Goal: Information Seeking & Learning: Learn about a topic

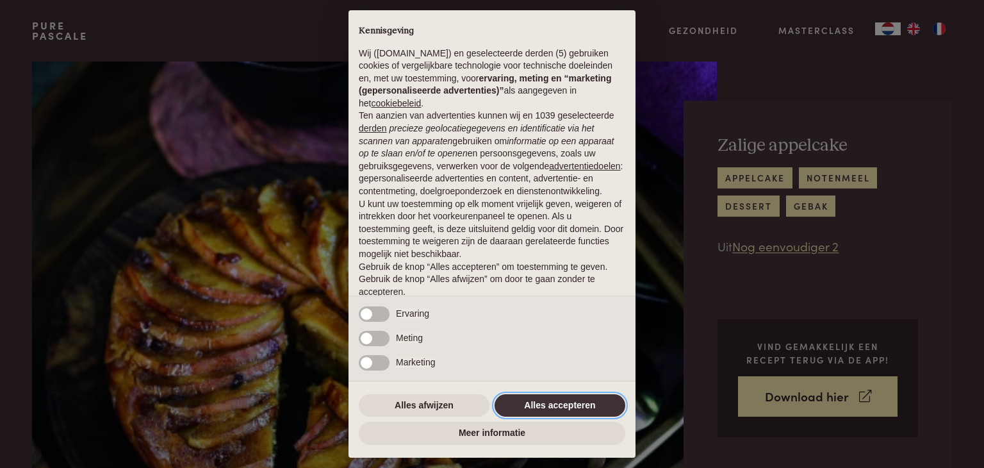
click at [551, 395] on button "Alles accepteren" at bounding box center [559, 405] width 131 height 23
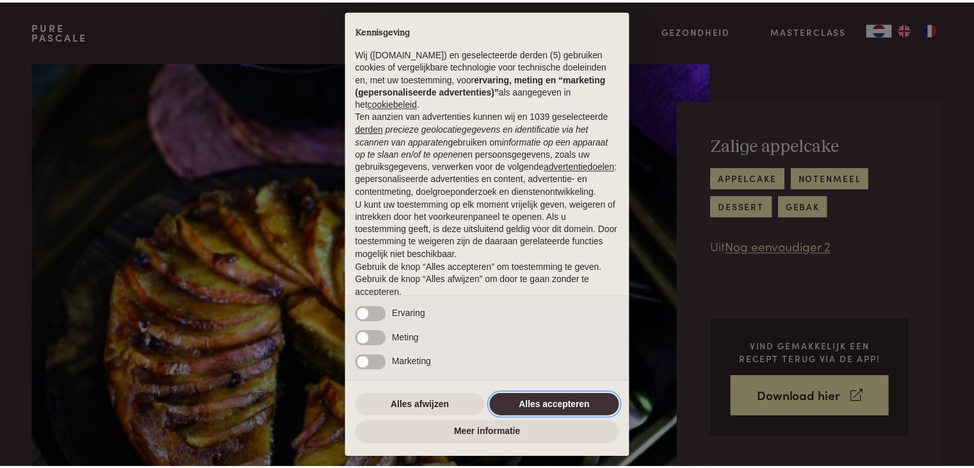
scroll to position [47, 0]
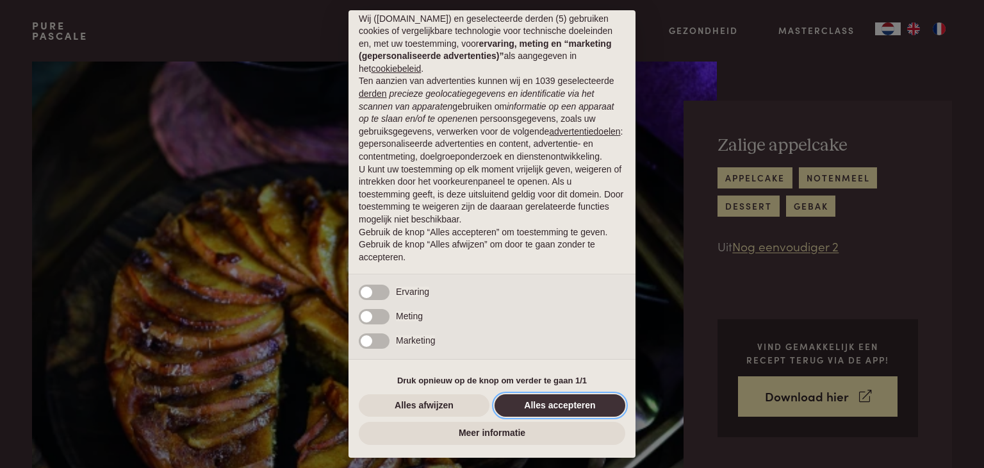
click at [553, 407] on button "Alles accepteren" at bounding box center [559, 405] width 131 height 23
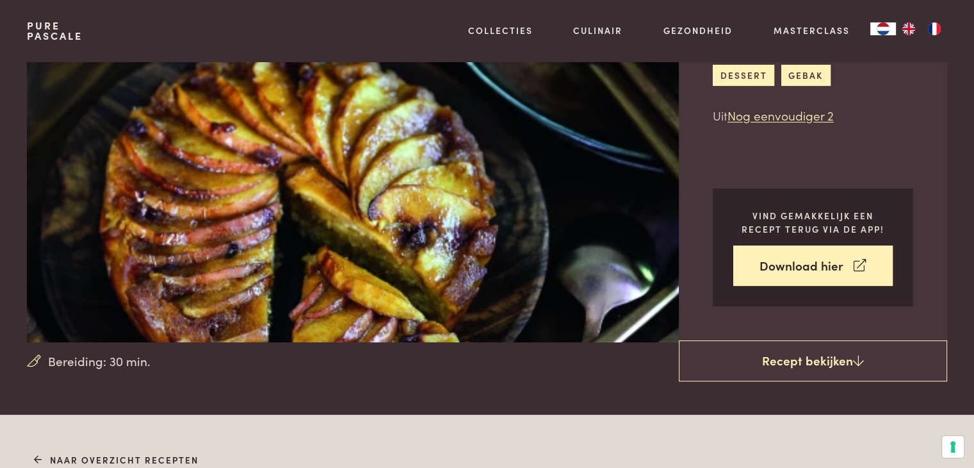
scroll to position [0, 0]
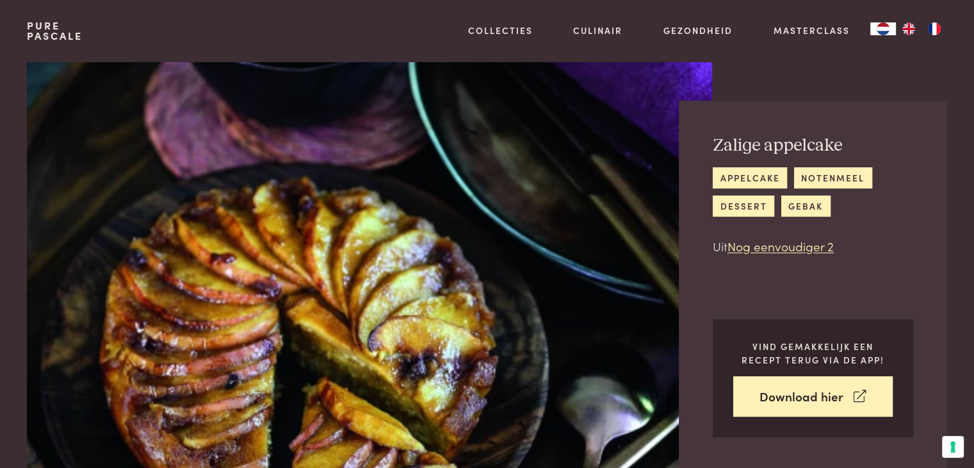
click at [40, 31] on link "Pure Pascale" at bounding box center [55, 30] width 56 height 20
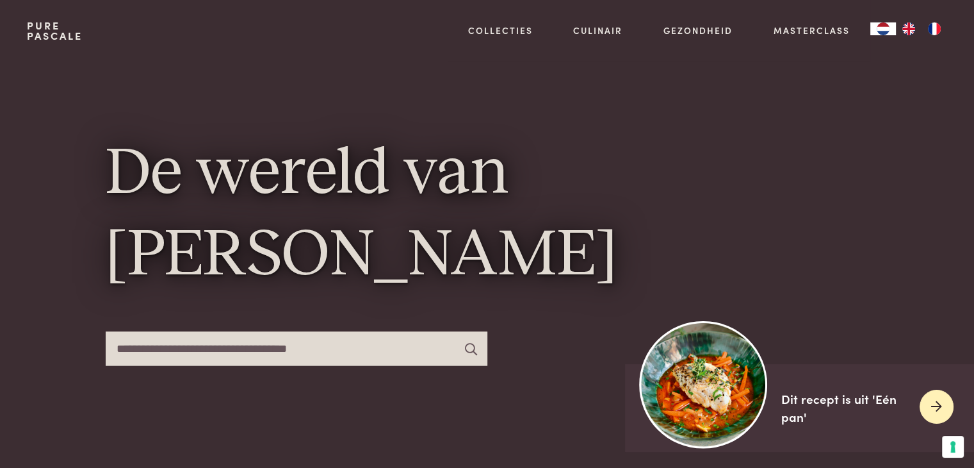
click at [731, 393] on img at bounding box center [703, 383] width 127 height 127
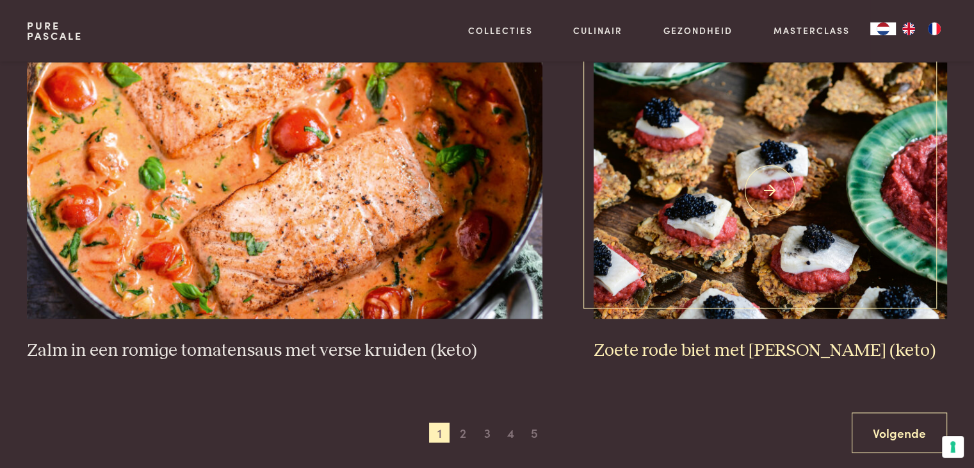
scroll to position [2306, 0]
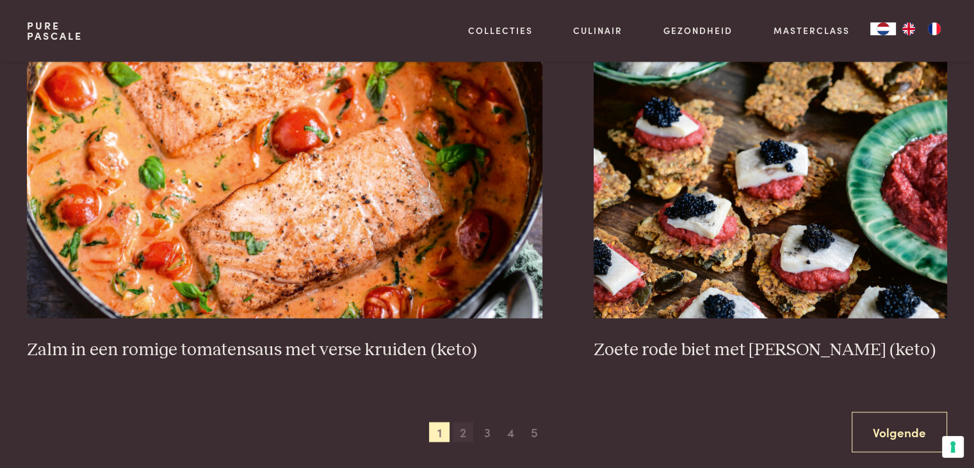
click at [461, 437] on span "2" at bounding box center [463, 431] width 20 height 20
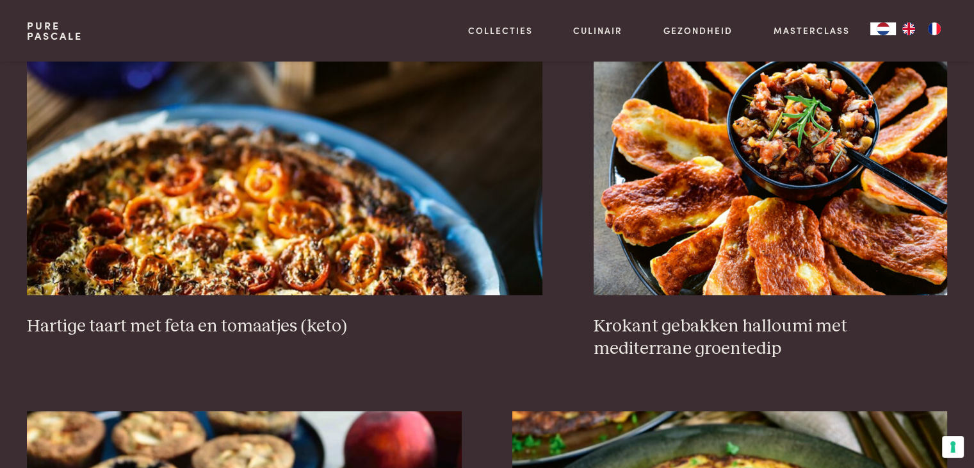
scroll to position [1255, 0]
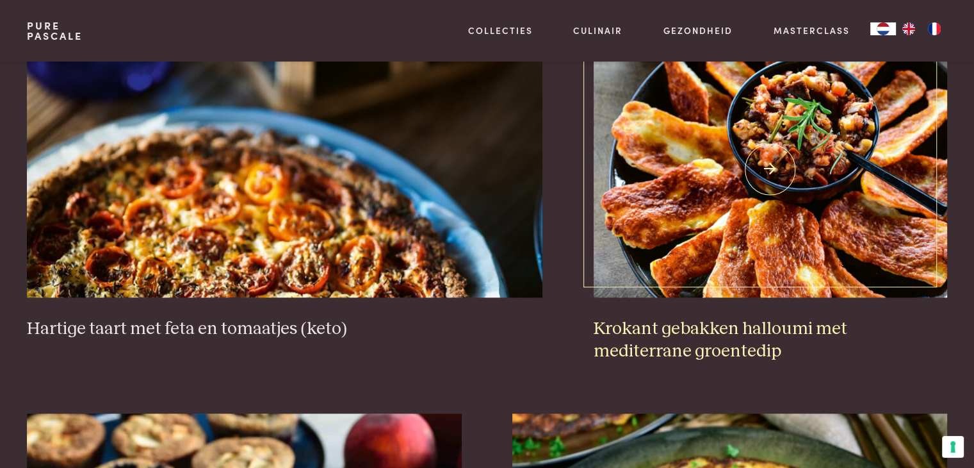
click at [799, 147] on img at bounding box center [771, 169] width 354 height 256
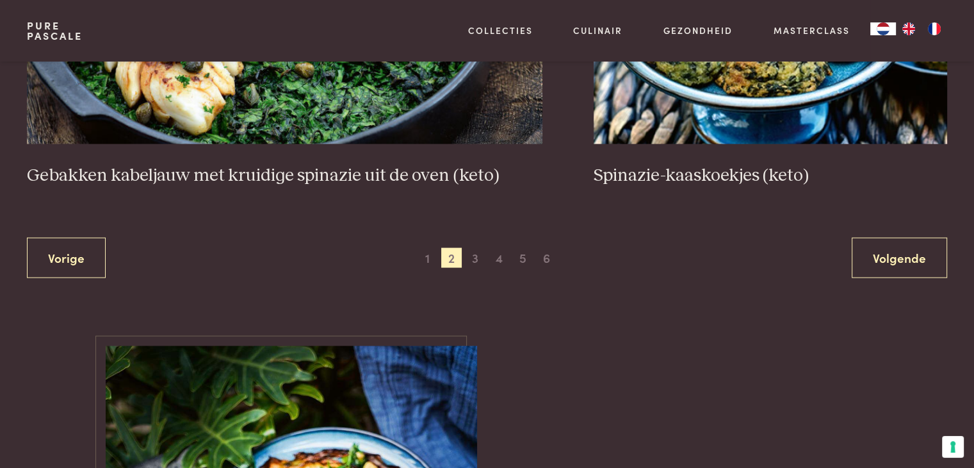
scroll to position [2343, 0]
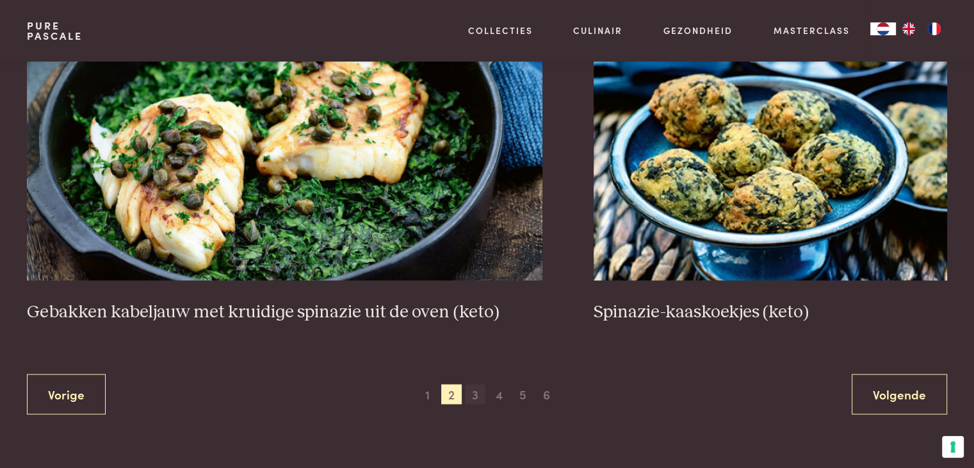
click at [479, 395] on span "3" at bounding box center [475, 394] width 20 height 20
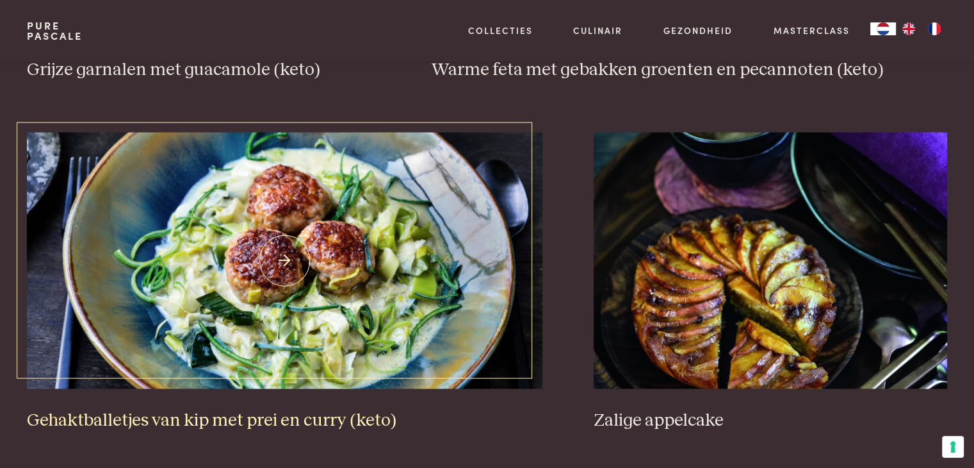
scroll to position [2535, 0]
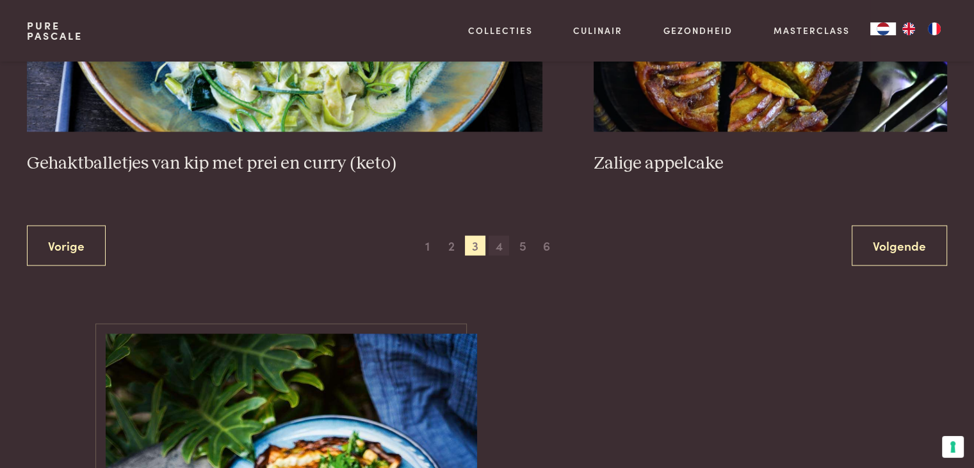
click at [503, 249] on span "4" at bounding box center [499, 246] width 20 height 20
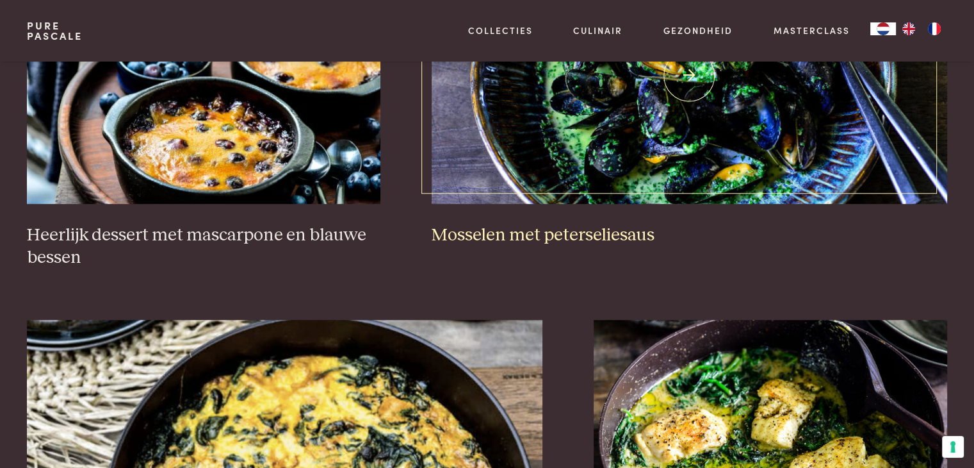
scroll to position [870, 0]
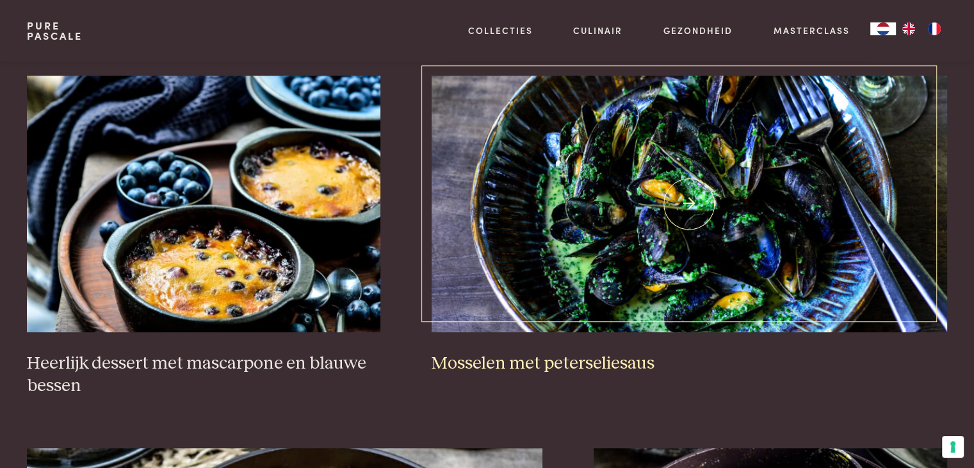
click at [491, 356] on h3 "Mosselen met peterseliesaus" at bounding box center [690, 363] width 516 height 22
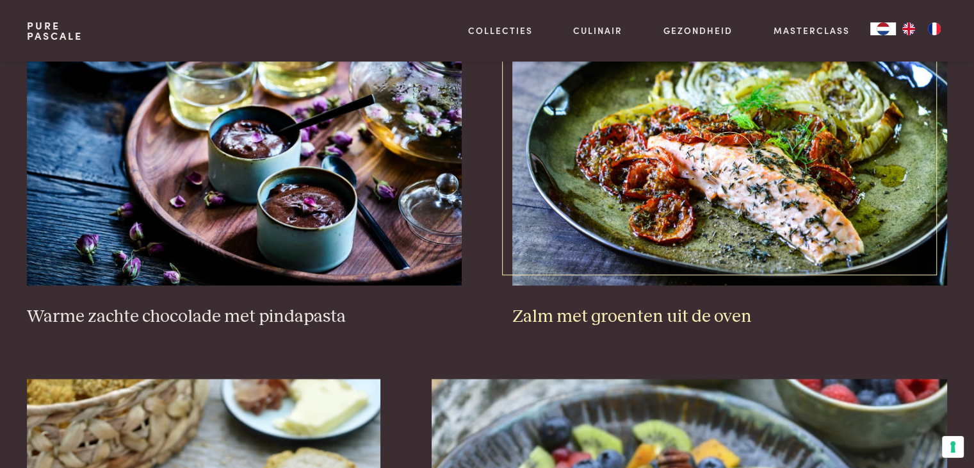
scroll to position [1895, 0]
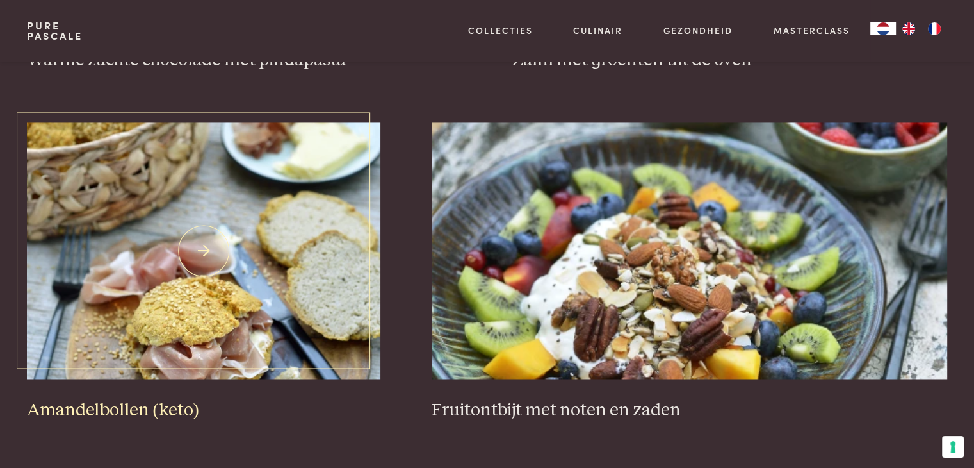
click at [134, 410] on h3 "Amandelbollen (keto)" at bounding box center [204, 410] width 354 height 22
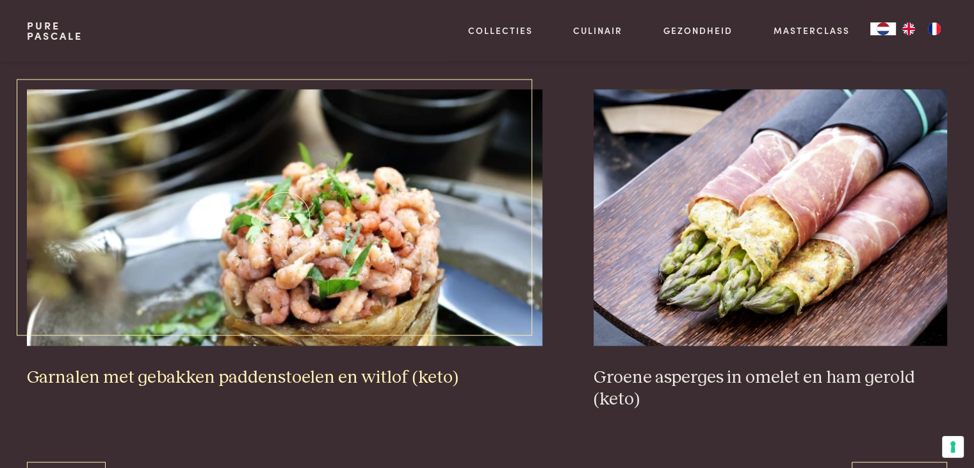
scroll to position [2279, 0]
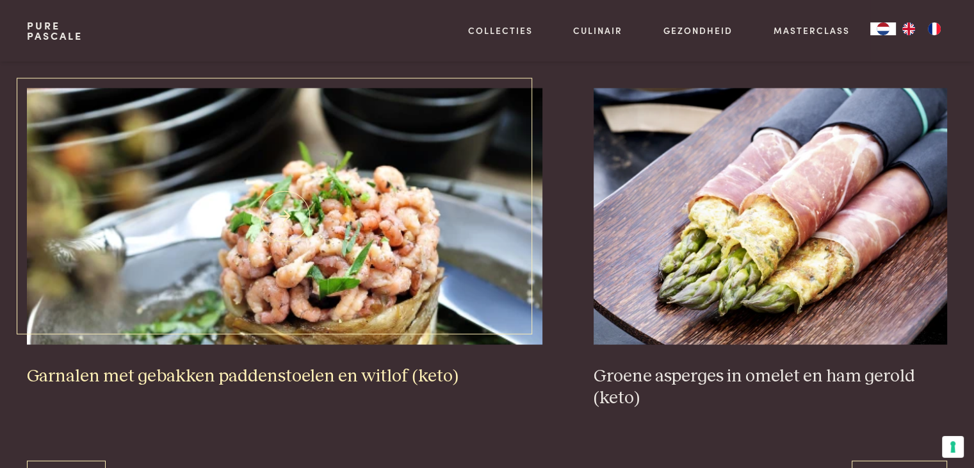
click at [339, 377] on h3 "Garnalen met gebakken paddenstoelen en witlof (keto)" at bounding box center [285, 375] width 516 height 22
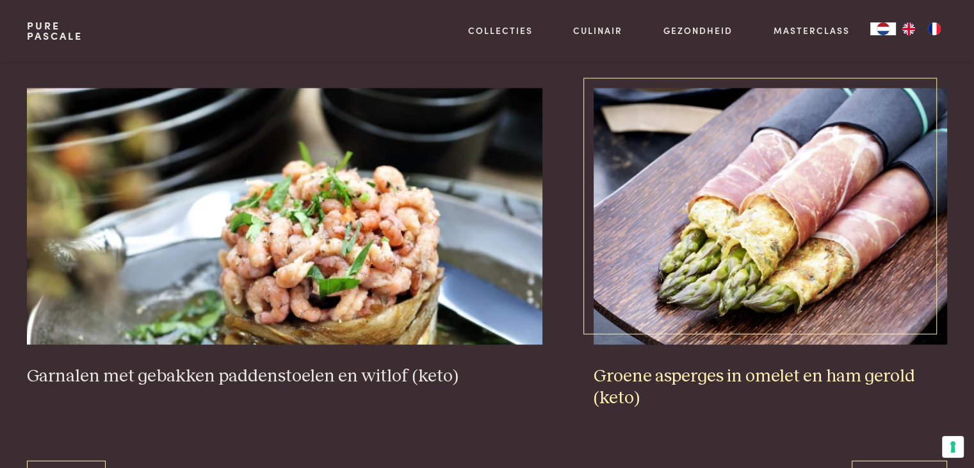
scroll to position [2471, 0]
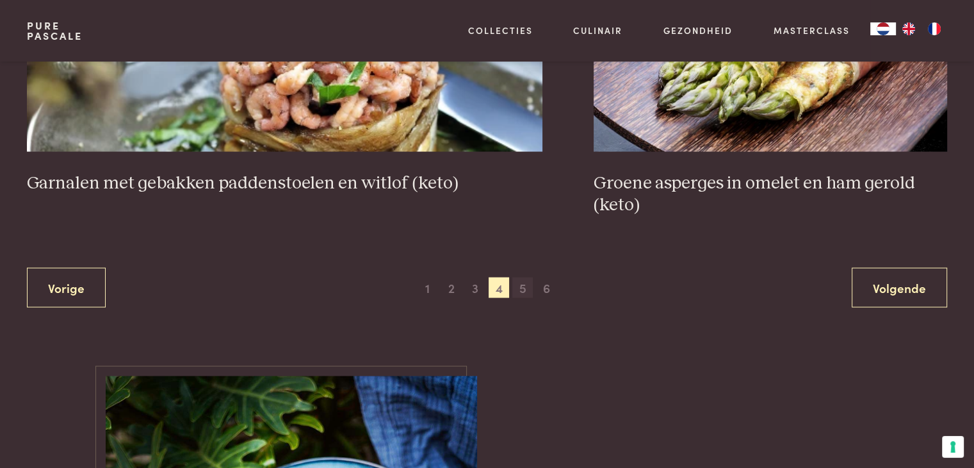
click at [523, 288] on span "5" at bounding box center [522, 287] width 20 height 20
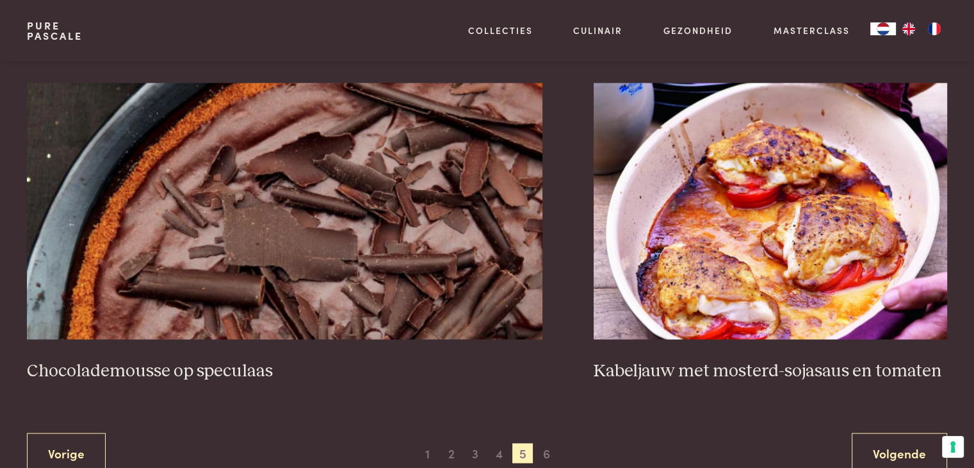
scroll to position [2407, 0]
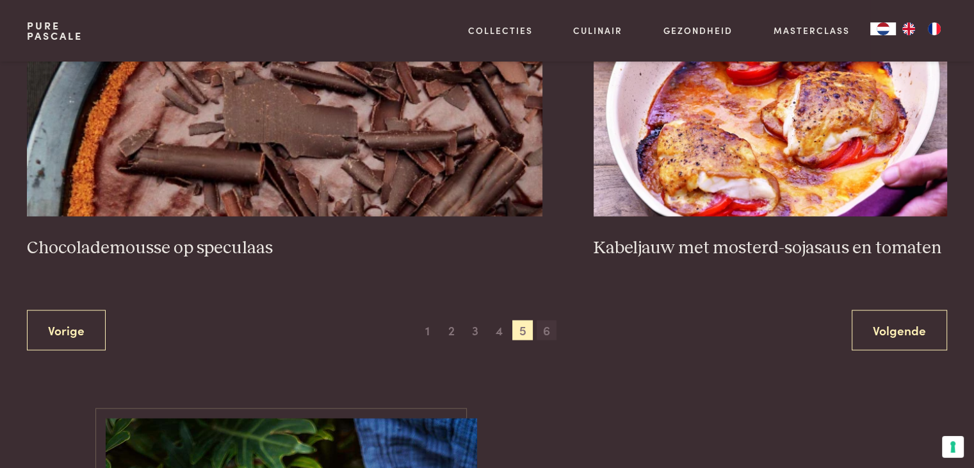
click at [544, 326] on span "6" at bounding box center [547, 330] width 20 height 20
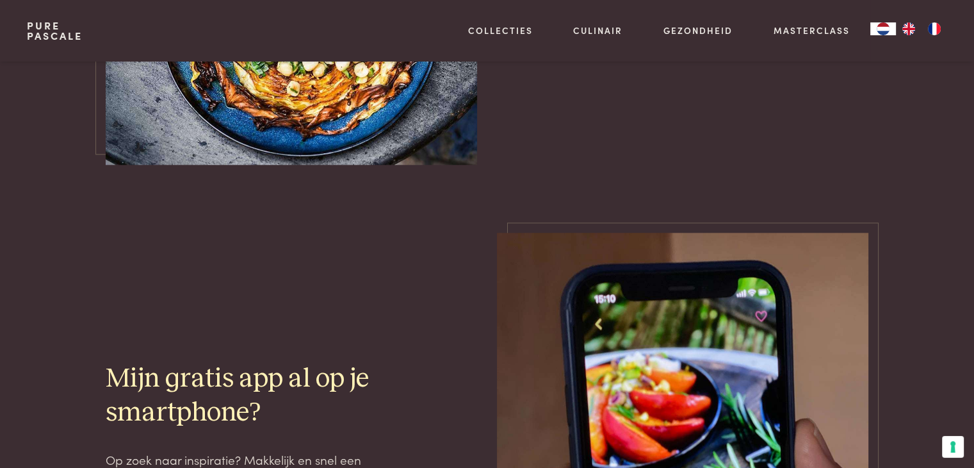
scroll to position [1703, 0]
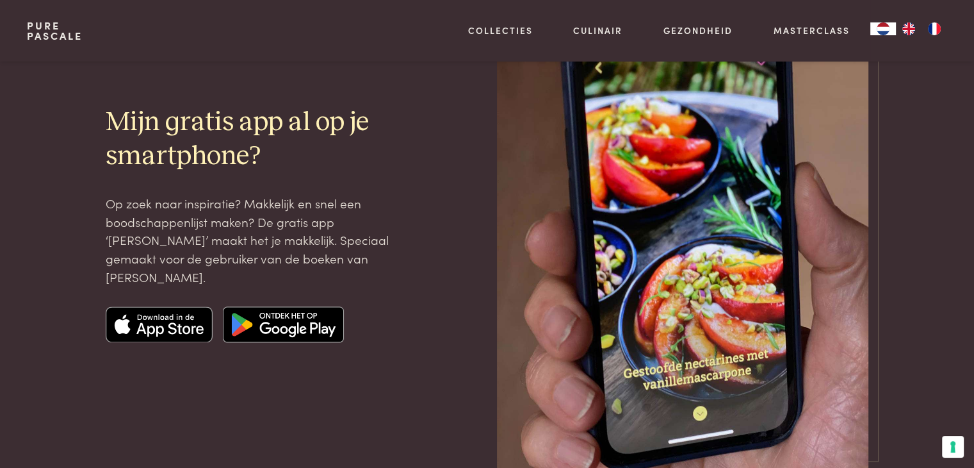
click at [38, 29] on link "Pure Pascale" at bounding box center [55, 30] width 56 height 20
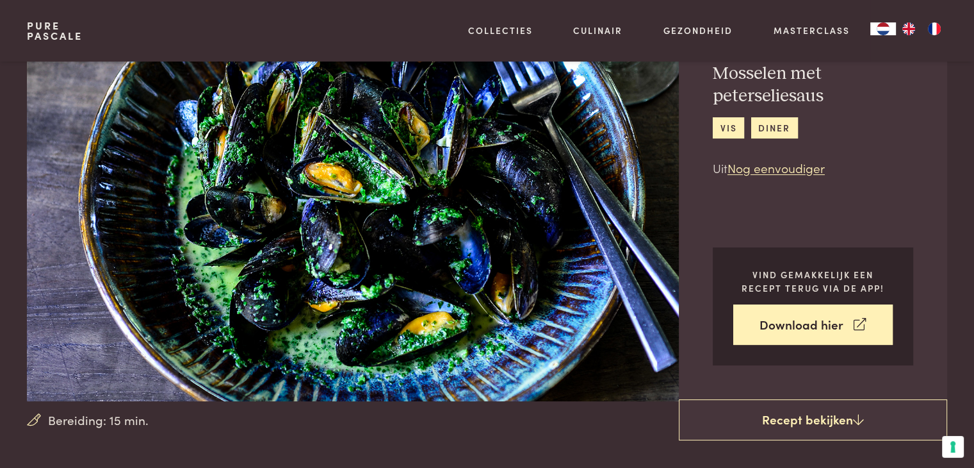
scroll to position [64, 0]
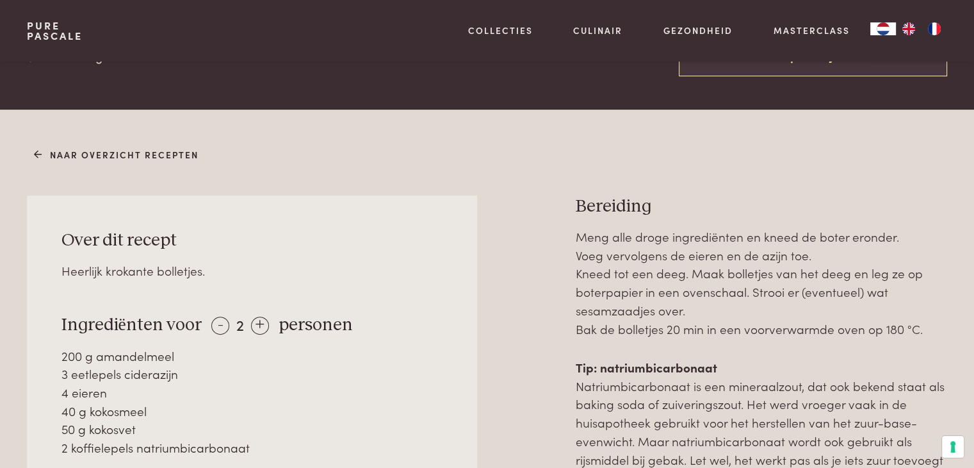
scroll to position [512, 0]
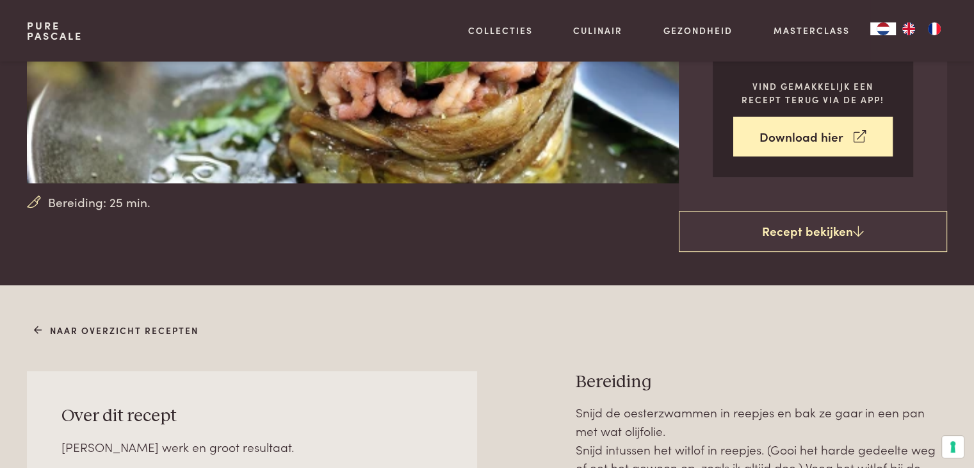
scroll to position [128, 0]
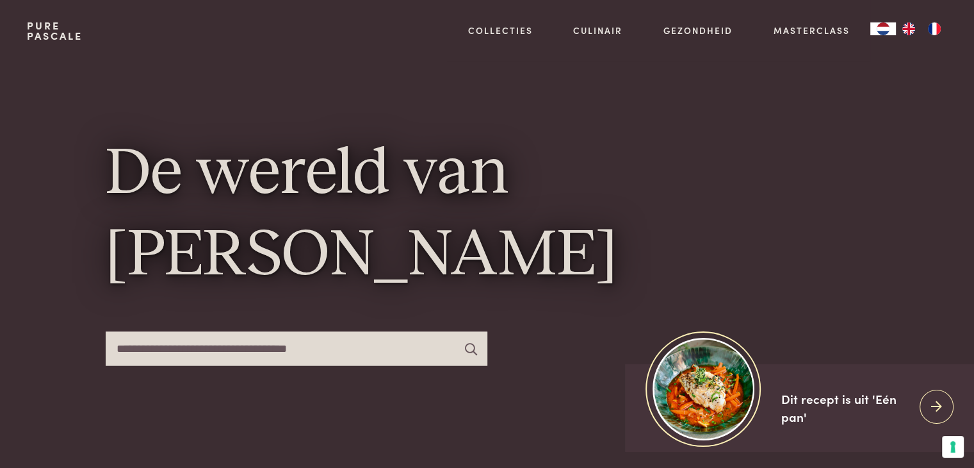
click at [358, 343] on input "text" at bounding box center [297, 348] width 382 height 34
type input "******"
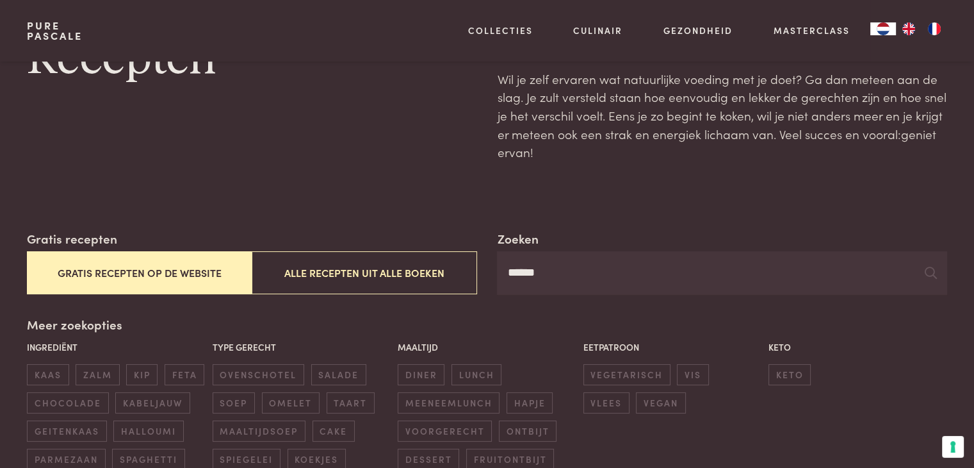
scroll to position [64, 0]
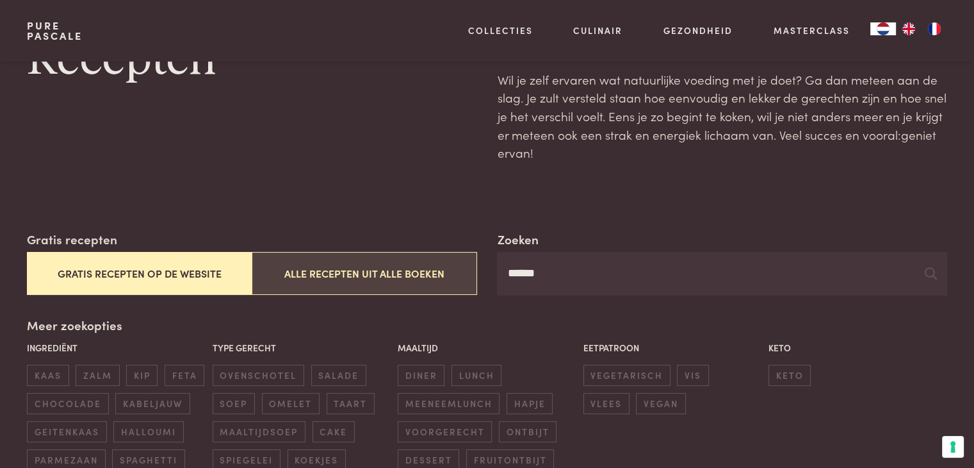
click at [385, 270] on button "Alle recepten uit alle boeken" at bounding box center [364, 273] width 225 height 43
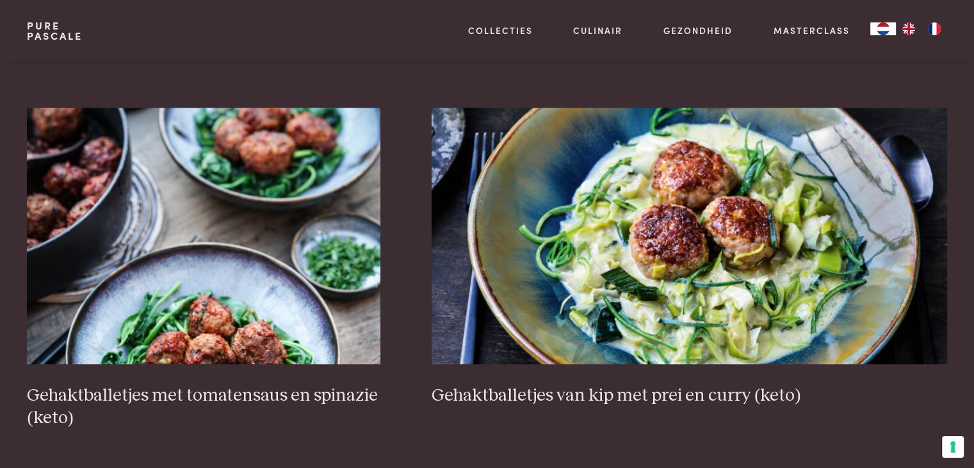
scroll to position [870, 0]
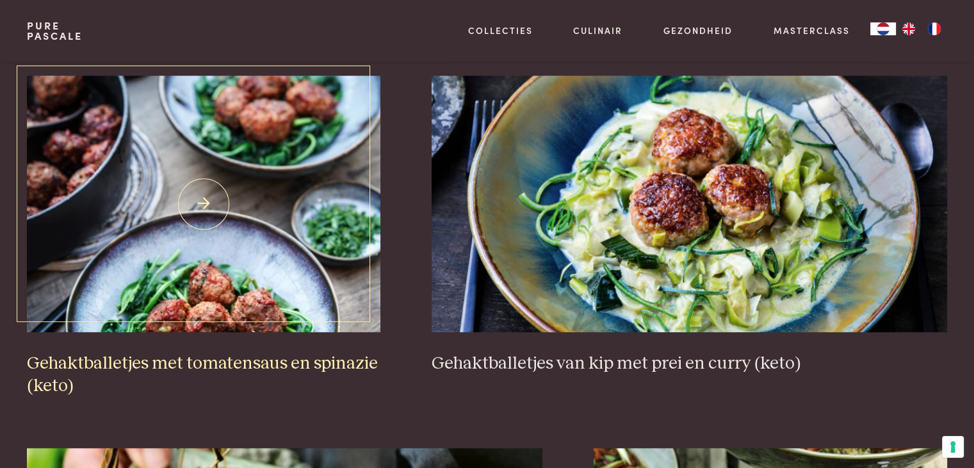
click at [223, 363] on h3 "Gehaktballetjes met tomatensaus en spinazie (keto)" at bounding box center [204, 374] width 354 height 44
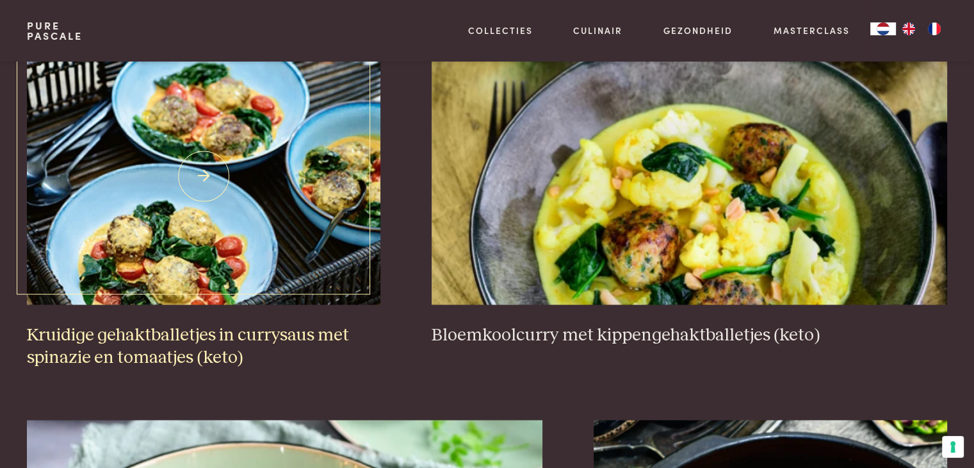
scroll to position [2023, 0]
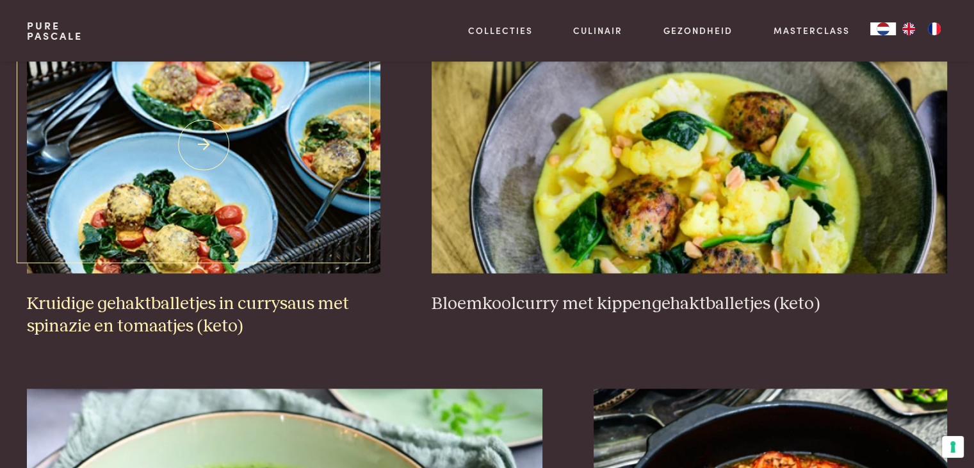
click at [159, 300] on h3 "Kruidige gehaktballetjes in currysaus met spinazie en tomaatjes (keto)" at bounding box center [204, 315] width 354 height 44
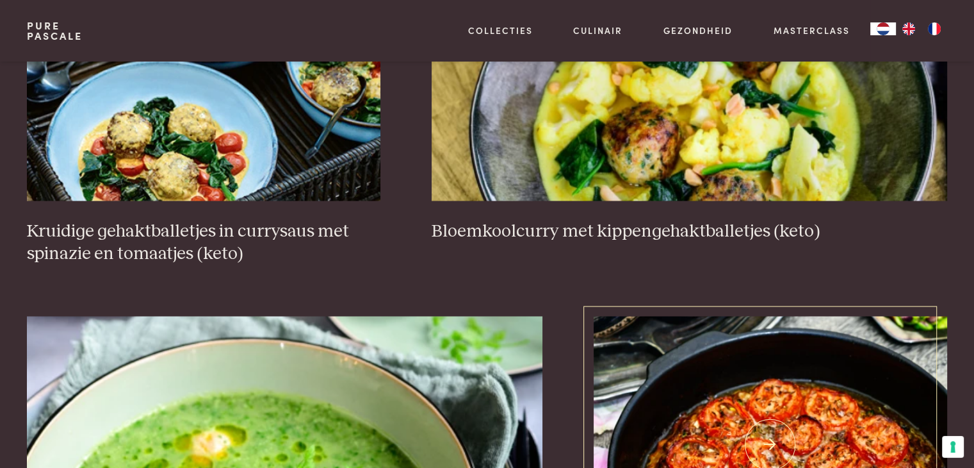
scroll to position [2279, 0]
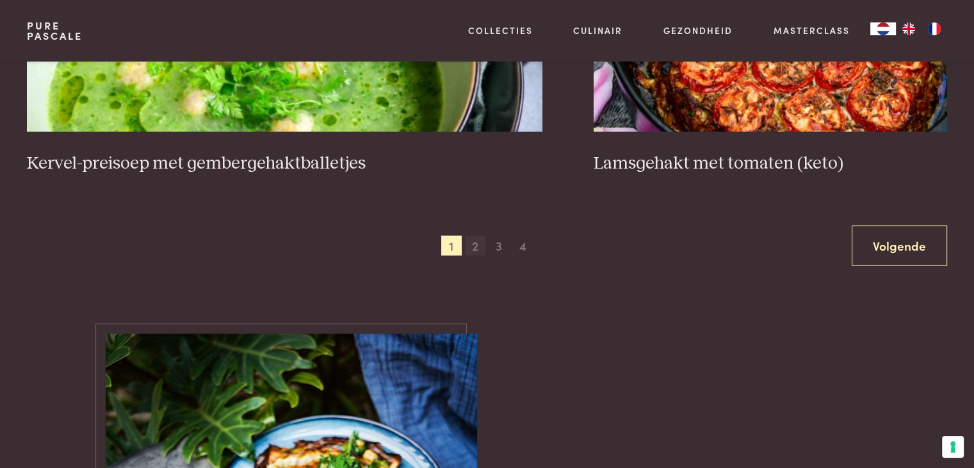
click at [476, 241] on span "2" at bounding box center [475, 246] width 20 height 20
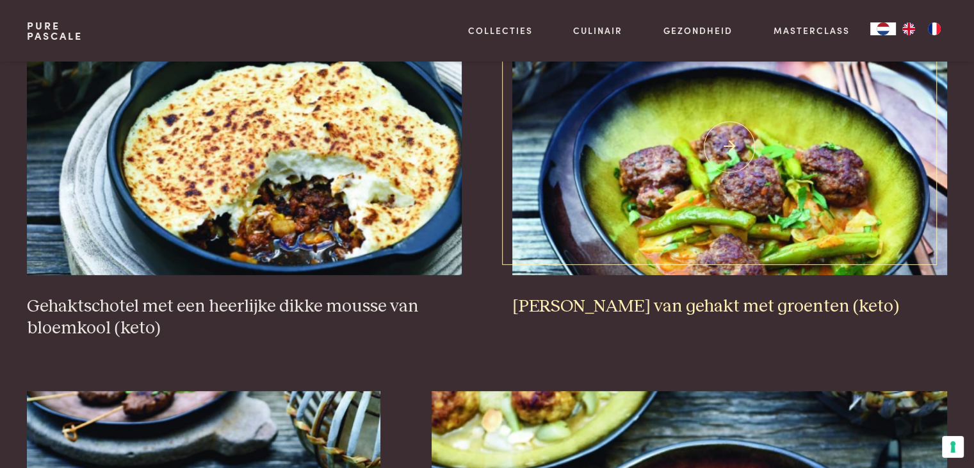
scroll to position [550, 0]
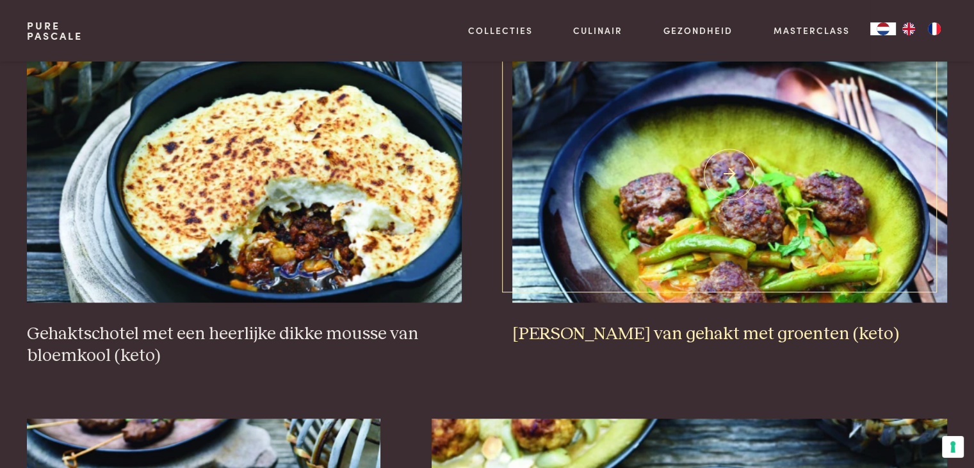
click at [706, 332] on h3 "Thaise curry van gehakt met groenten (keto)" at bounding box center [729, 334] width 434 height 22
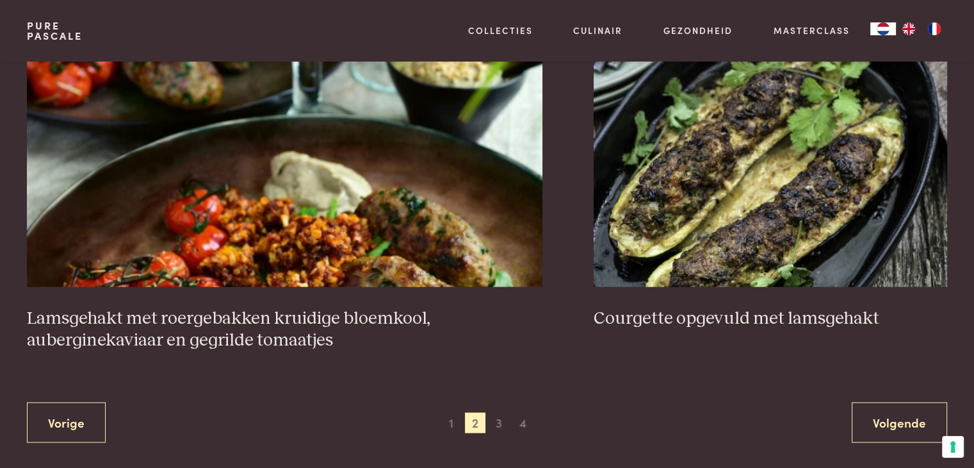
scroll to position [2407, 0]
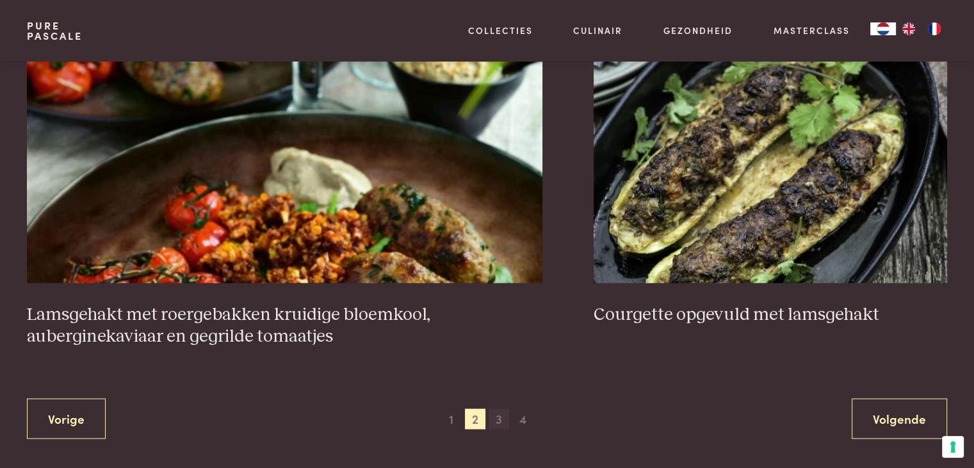
click at [496, 417] on span "3" at bounding box center [499, 418] width 20 height 20
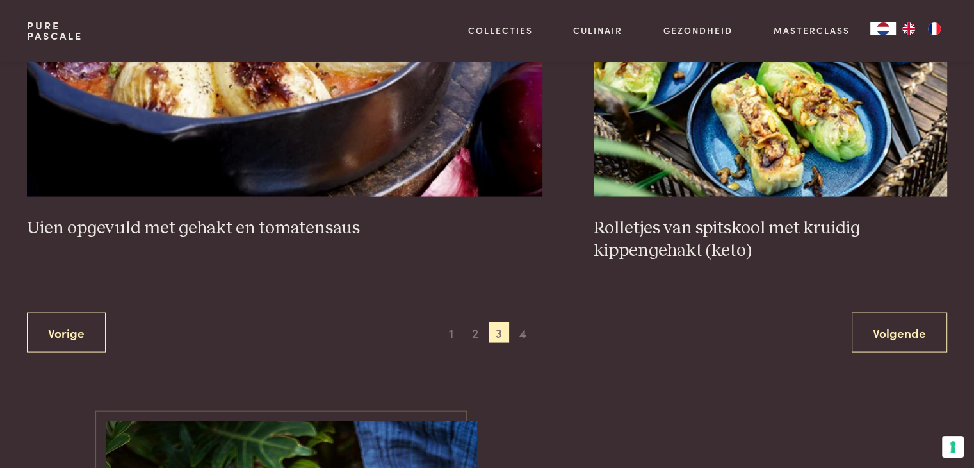
scroll to position [2535, 0]
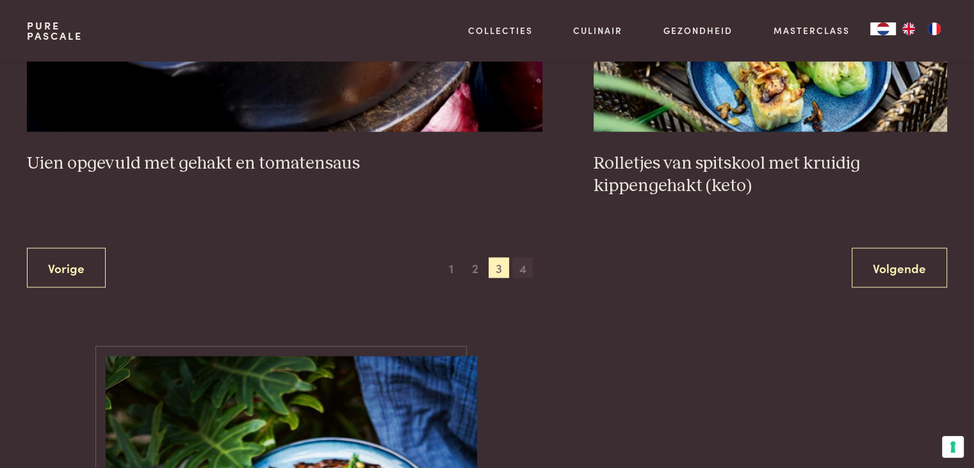
click at [519, 268] on span "4" at bounding box center [522, 267] width 20 height 20
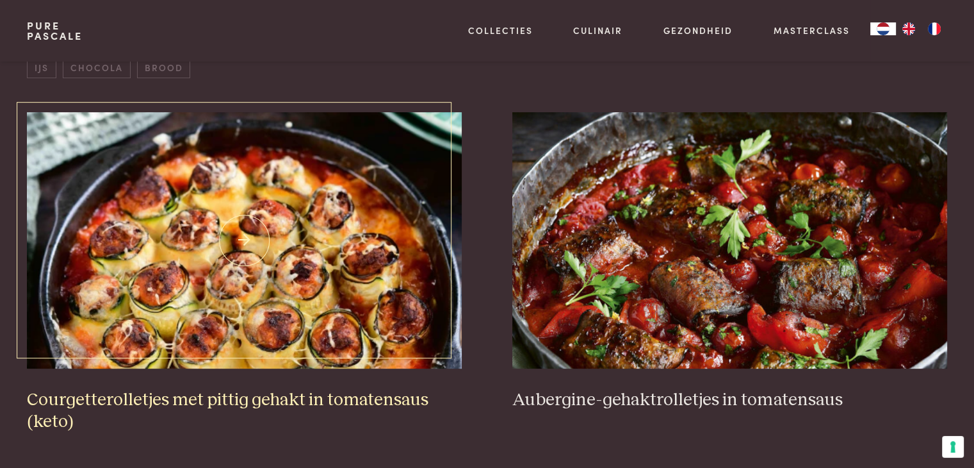
scroll to position [486, 0]
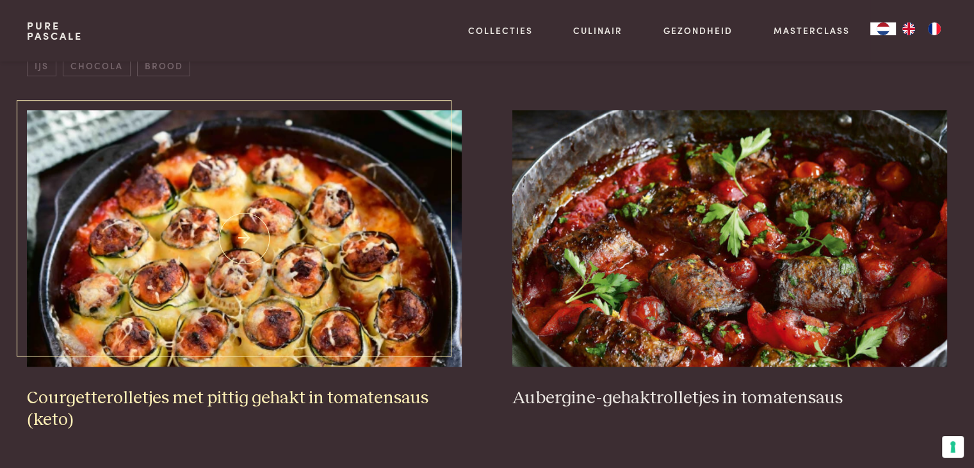
click at [250, 230] on img at bounding box center [244, 238] width 434 height 256
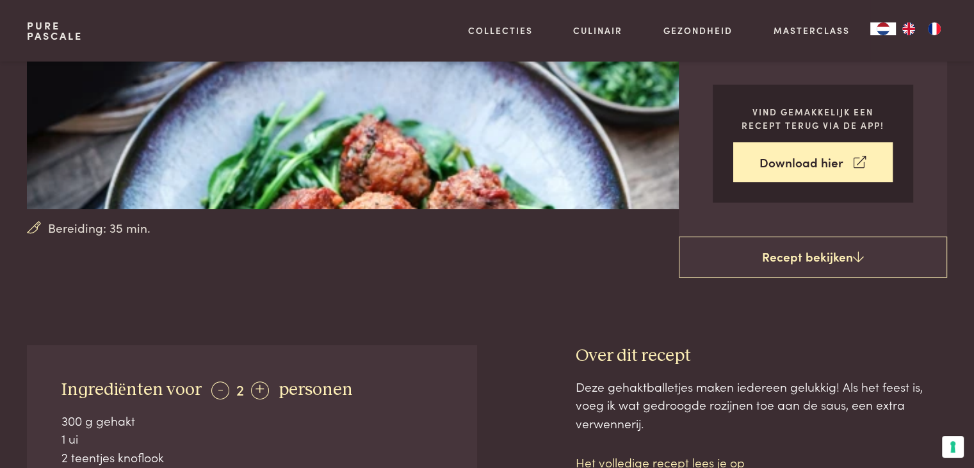
scroll to position [128, 0]
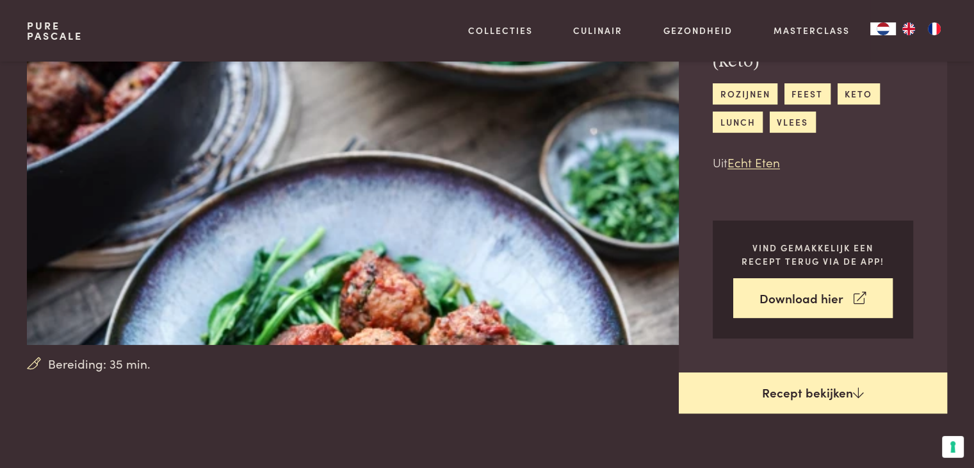
click at [740, 390] on link "Recept bekijken" at bounding box center [813, 392] width 268 height 41
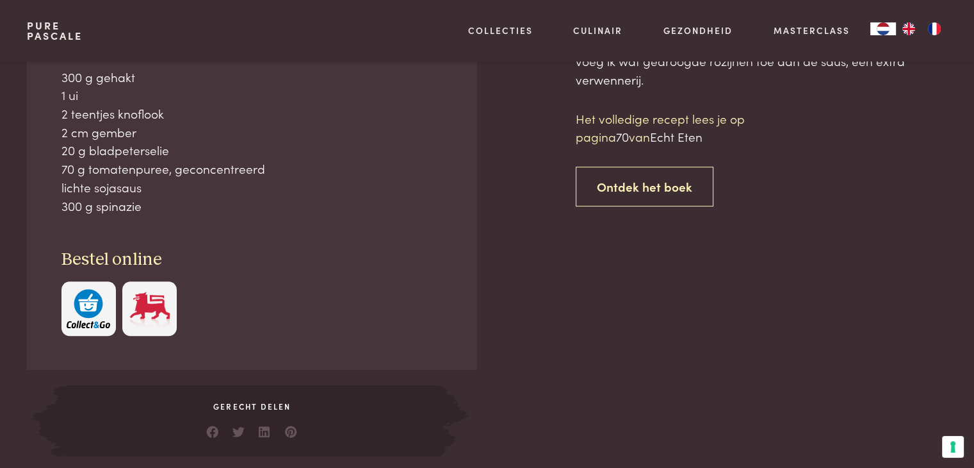
scroll to position [607, 0]
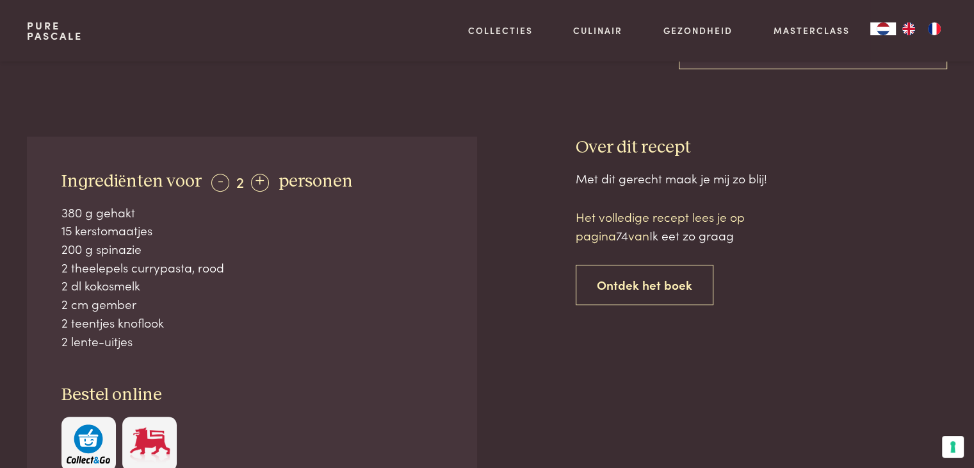
scroll to position [448, 0]
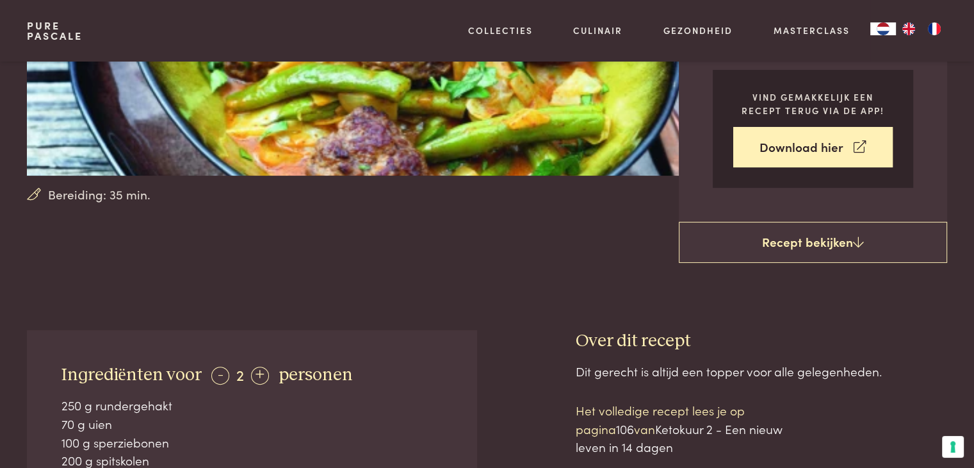
scroll to position [320, 0]
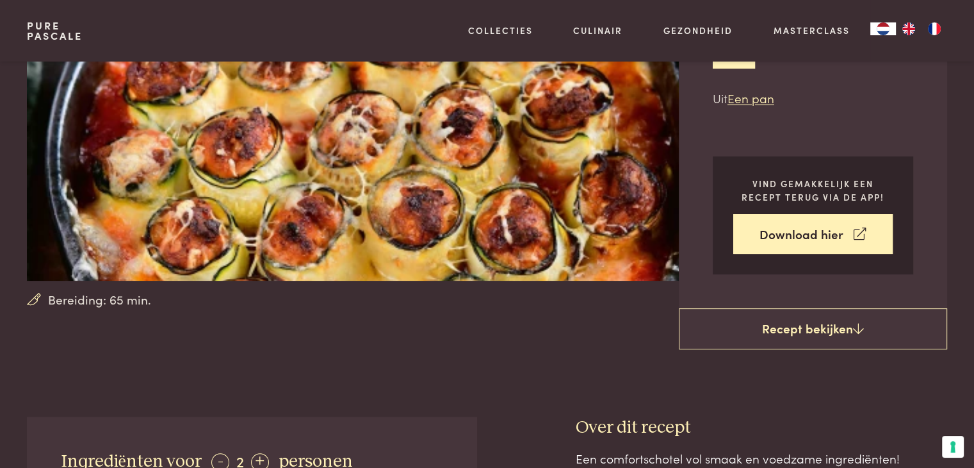
scroll to position [448, 0]
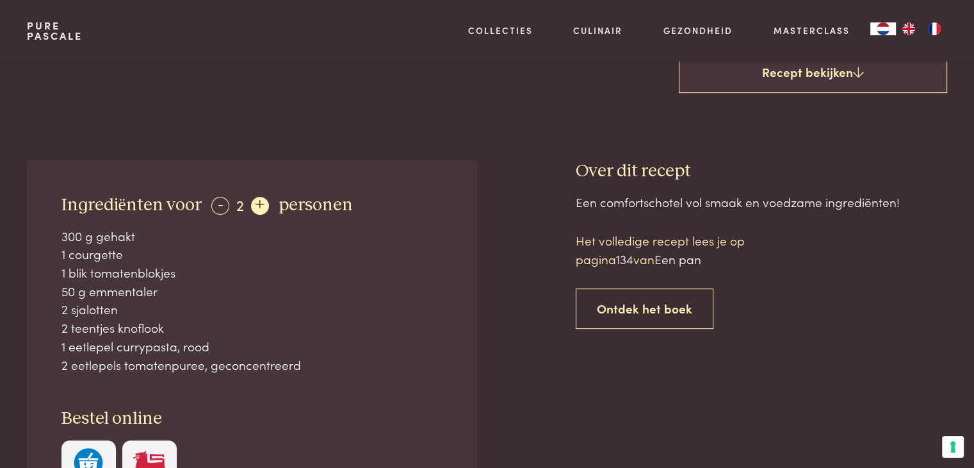
click at [262, 203] on div "+" at bounding box center [260, 206] width 18 height 18
click at [259, 200] on div "+" at bounding box center [261, 206] width 18 height 18
click at [213, 204] on div "-" at bounding box center [220, 206] width 18 height 18
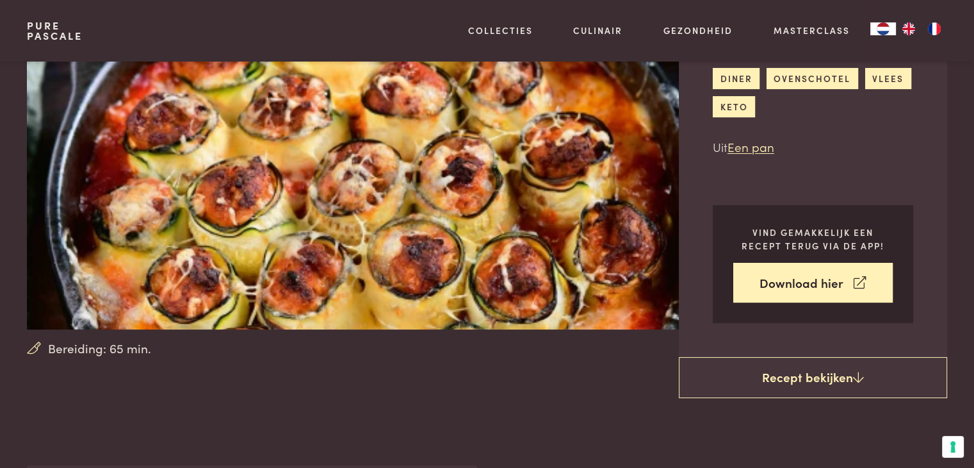
scroll to position [128, 0]
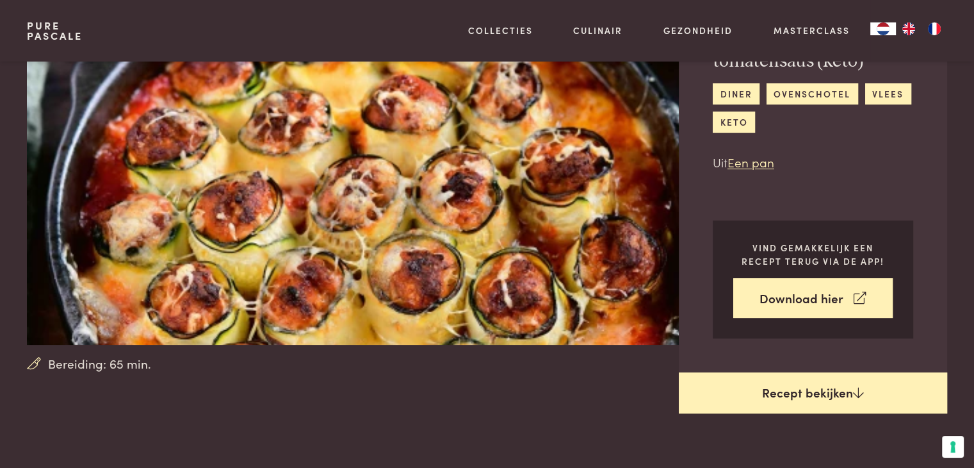
click at [806, 390] on link "Recept bekijken" at bounding box center [813, 392] width 268 height 41
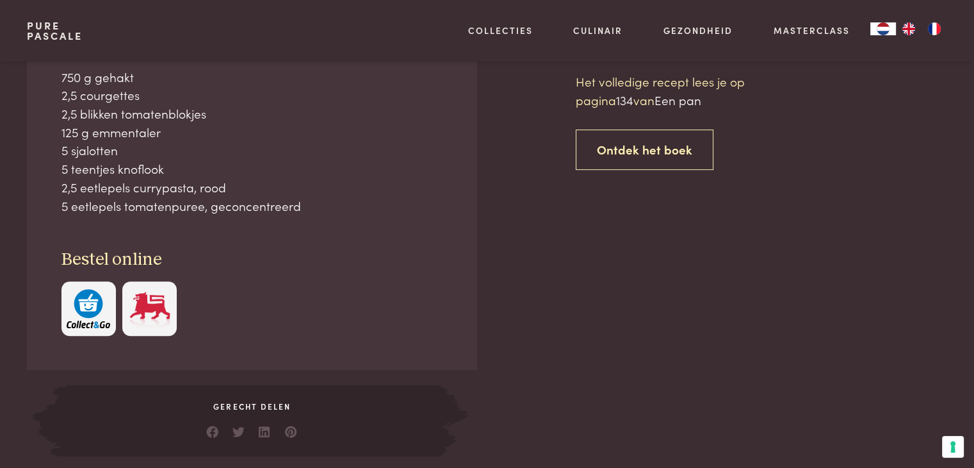
scroll to position [607, 0]
